Goal: Task Accomplishment & Management: Complete application form

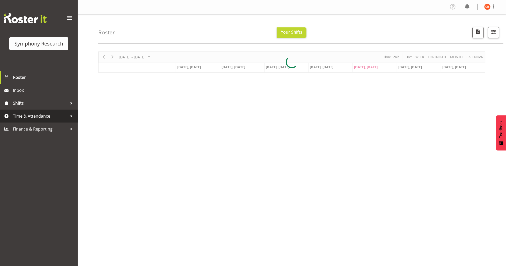
click at [32, 113] on span "Time & Attendance" at bounding box center [40, 116] width 54 height 8
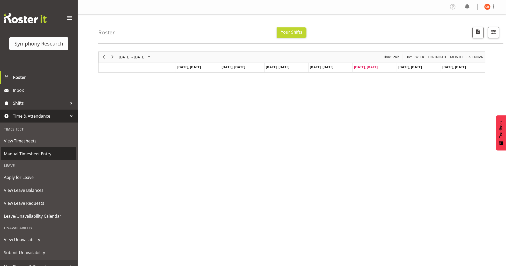
click at [31, 152] on span "Manual Timesheet Entry" at bounding box center [39, 154] width 70 height 8
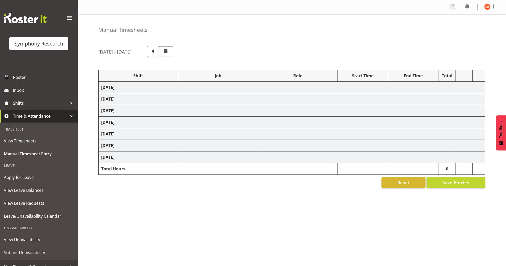
select select "26078"
select select "10242"
select select "47"
select select "26078"
select select "10242"
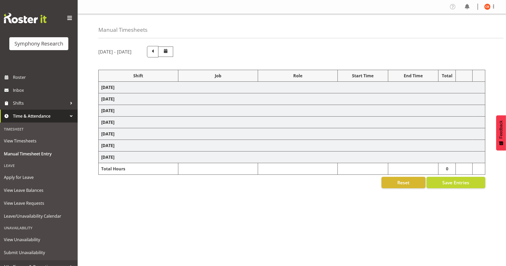
select select "47"
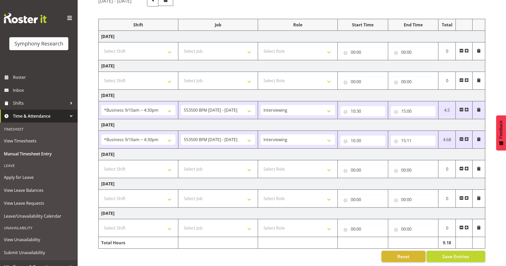
scroll to position [56, 0]
click at [164, 164] on select "Select Shift !!Weekend Residential (Roster IT Shift Label) *Business 9/10am ~ 4…" at bounding box center [138, 169] width 74 height 10
select select "26078"
click at [101, 164] on select "Select Shift !!Weekend Residential (Roster IT Shift Label) *Business 9/10am ~ 4…" at bounding box center [138, 169] width 74 height 10
click at [227, 164] on select "Select Job 550060 IF Admin 553492 World Poll Aus Wave 2 Main 2025 553493 World …" at bounding box center [218, 169] width 74 height 10
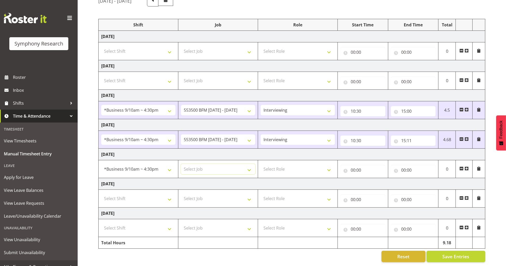
select select "10242"
click at [181, 164] on select "Select Job 550060 IF Admin 553492 World Poll Aus Wave 2 Main 2025 553493 World …" at bounding box center [218, 169] width 74 height 10
click at [297, 164] on select "Select Role Briefing Interviewing" at bounding box center [298, 169] width 74 height 10
select select "47"
click at [261, 164] on select "Select Role Briefing Interviewing" at bounding box center [298, 169] width 74 height 10
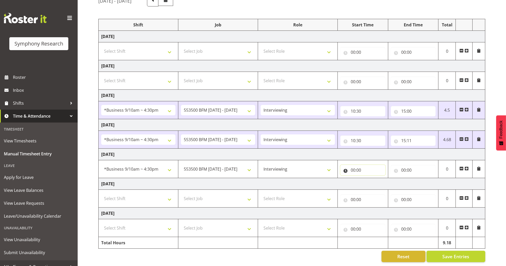
click at [352, 165] on input "00:00" at bounding box center [362, 170] width 45 height 10
click at [375, 179] on select "00 01 02 03 04 05 06 07 08 09 10 11 12 13 14 15 16 17 18 19 20 21 22 23" at bounding box center [376, 184] width 12 height 10
select select "10"
type input "10:00"
click at [388, 179] on select "00 01 02 03 04 05 06 07 08 09 10 11 12 13 14 15 16 17 18 19 20 21 22 23 24 25 2…" at bounding box center [389, 184] width 12 height 10
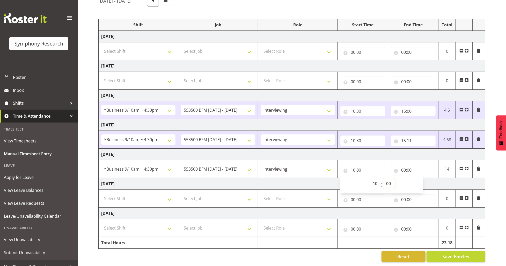
select select "35"
type input "10:35"
click at [403, 166] on input "00:00" at bounding box center [413, 170] width 45 height 10
click at [427, 179] on select "00 01 02 03 04 05 06 07 08 09 10 11 12 13 14 15 16 17 18 19 20 21 22 23" at bounding box center [426, 184] width 12 height 10
select select "12"
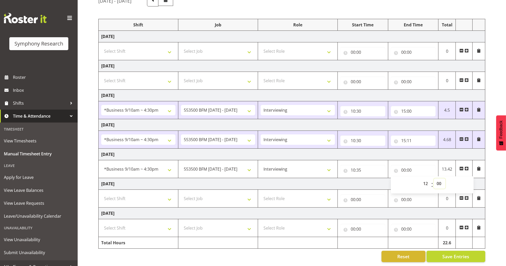
type input "12:00"
click at [440, 180] on select "00 01 02 03 04 05 06 07 08 09 10 11 12 13 14 15 16 17 18 19 20 21 22 23 24 25 2…" at bounding box center [440, 184] width 12 height 10
select select "13"
type input "12:13"
click at [498, 174] on div "[DATE] - [DATE] Shift Job Role Start Time End Time Total [DATE] Select Shift !!…" at bounding box center [302, 128] width 408 height 275
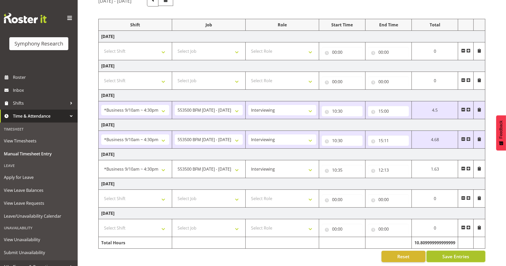
click at [443, 253] on span "Save Entries" at bounding box center [455, 256] width 27 height 7
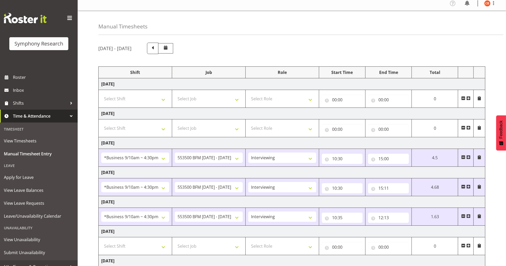
scroll to position [0, 0]
